Goal: Use online tool/utility: Utilize a website feature to perform a specific function

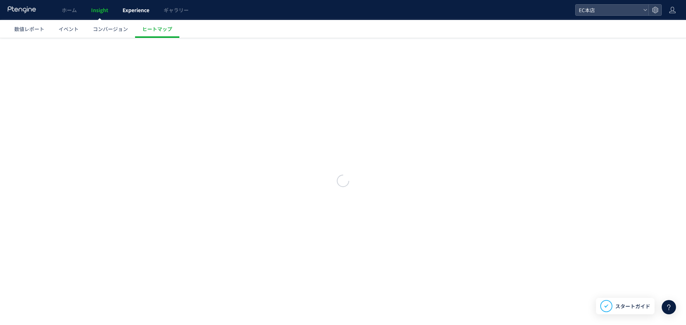
click at [135, 8] on span "Experience" at bounding box center [136, 9] width 27 height 7
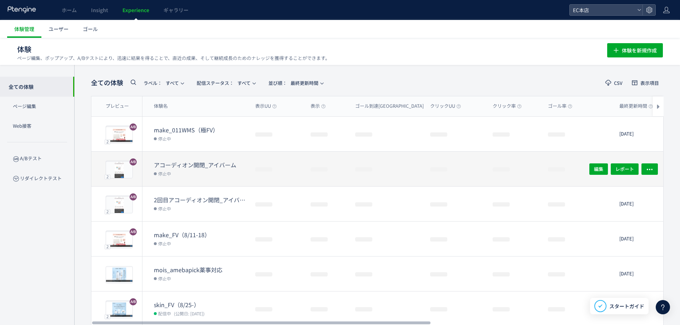
click at [189, 166] on dt "アコーディオン開閉_アイバーム" at bounding box center [202, 165] width 96 height 8
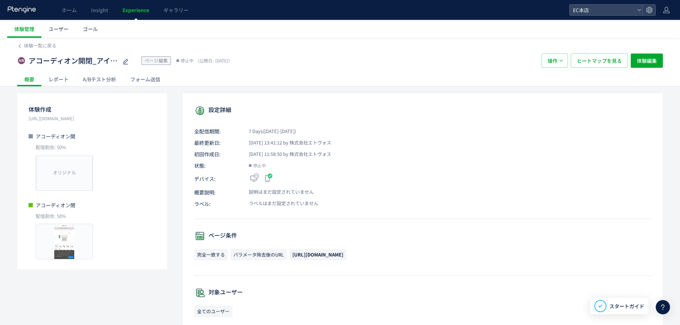
click at [111, 78] on div "A/Bテスト分析" at bounding box center [100, 79] width 48 height 14
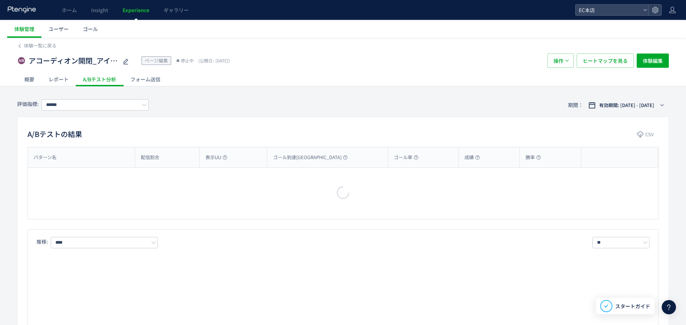
type input "**********"
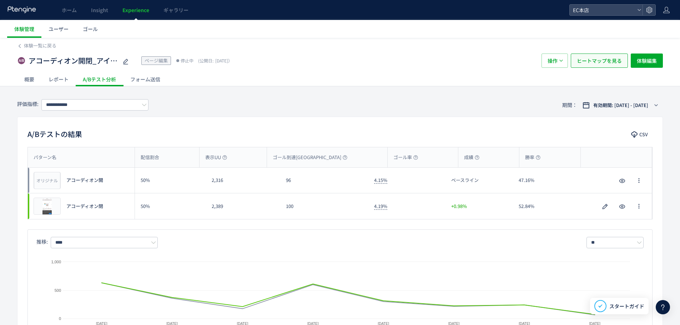
click at [594, 57] on span "ヒートマップを見る" at bounding box center [599, 61] width 45 height 14
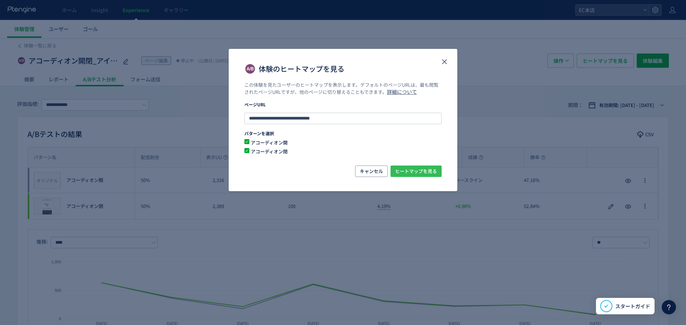
click at [415, 167] on span "ヒートマップを見る" at bounding box center [416, 171] width 42 height 11
